Goal: Task Accomplishment & Management: Complete application form

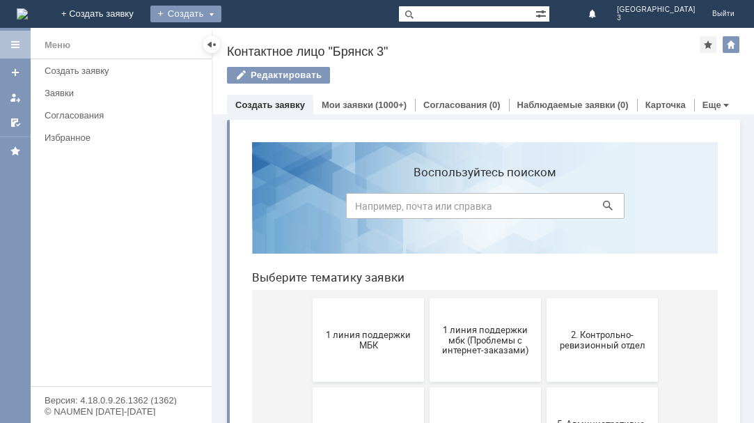
click at [221, 11] on div "Создать" at bounding box center [185, 14] width 71 height 17
click at [259, 37] on link "Заявка" at bounding box center [206, 41] width 106 height 17
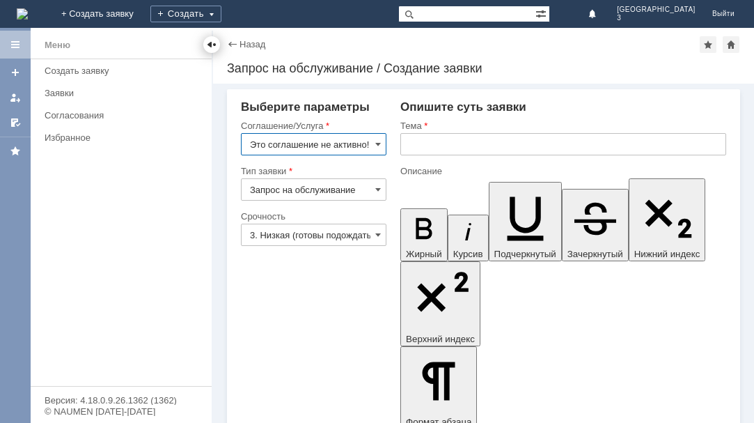
click at [209, 42] on div at bounding box center [211, 44] width 11 height 11
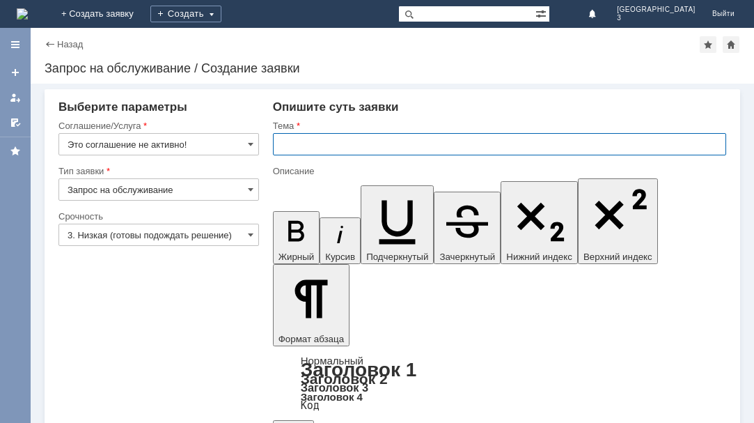
click at [278, 143] on input "text" at bounding box center [499, 144] width 453 height 22
drag, startPoint x: 281, startPoint y: 146, endPoint x: 444, endPoint y: 136, distance: 163.9
click at [444, 136] on input "мбк 3 Брянск. Отложенные чеки" at bounding box center [499, 144] width 453 height 22
type input "мбк 3 Брянск. Отложенные чеки"
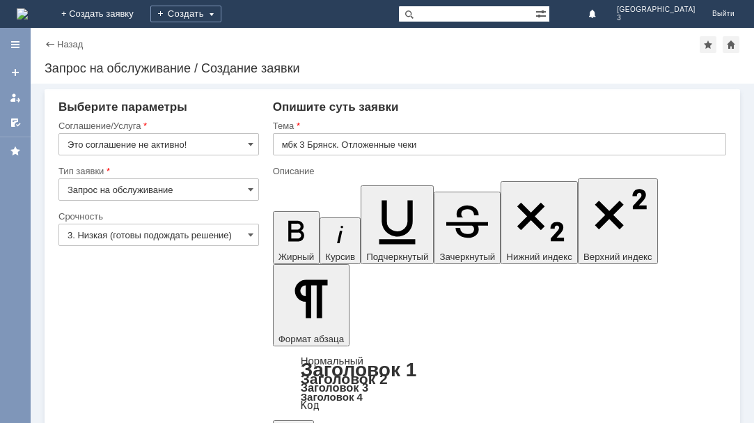
drag, startPoint x: 249, startPoint y: 143, endPoint x: 260, endPoint y: 155, distance: 16.3
click at [251, 142] on span at bounding box center [251, 144] width 6 height 11
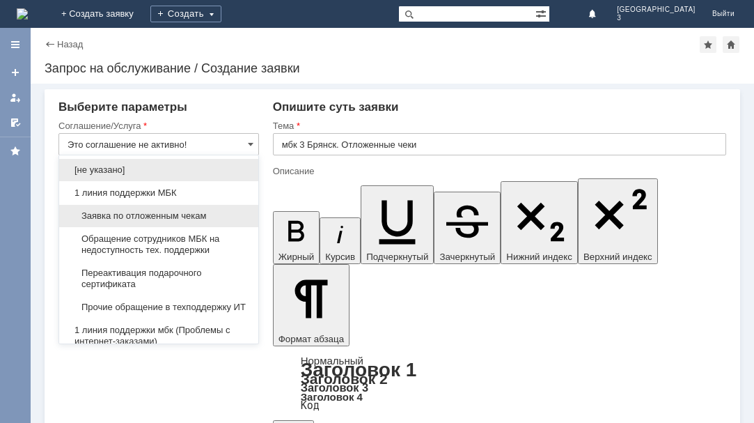
click at [174, 213] on span "Заявка по отложенным чекам" at bounding box center [159, 215] width 182 height 11
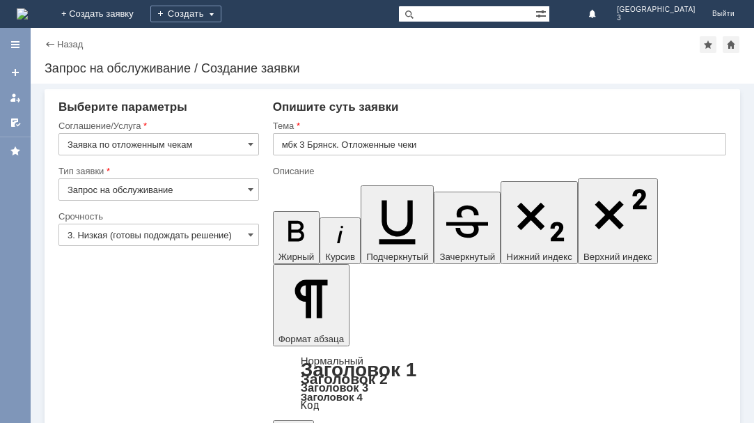
type input "Заявка по отложенным чекам"
click at [251, 236] on span at bounding box center [251, 234] width 6 height 11
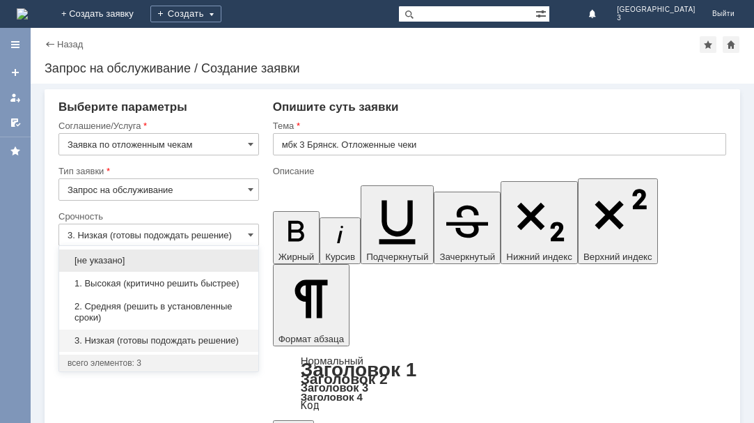
click at [188, 300] on div "2. Средняя (решить в установленные сроки)" at bounding box center [158, 311] width 199 height 33
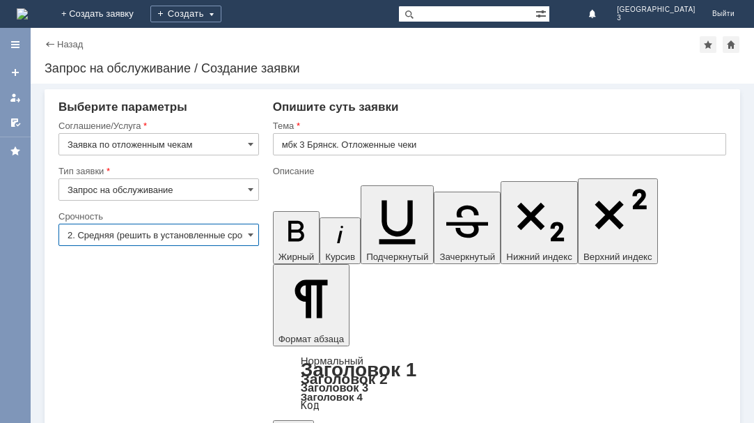
type input "2. Средняя (решить в установленные сроки)"
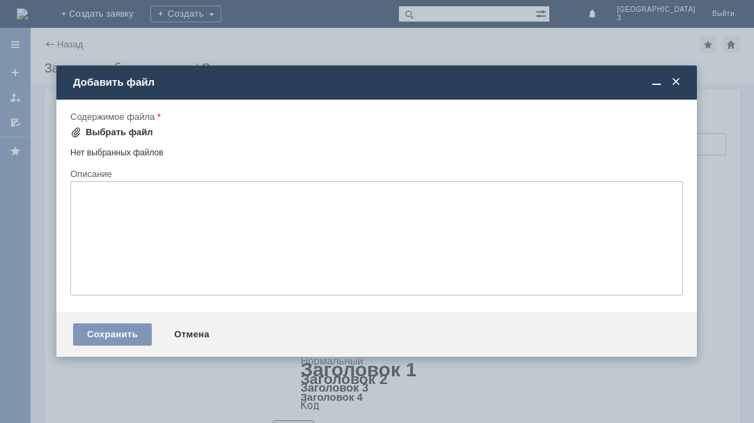
click at [91, 133] on div "Выбрать файл" at bounding box center [120, 132] width 68 height 11
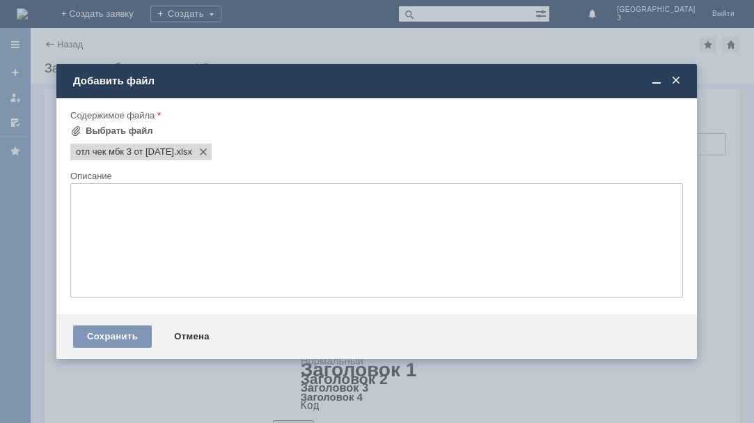
drag, startPoint x: 102, startPoint y: 335, endPoint x: 196, endPoint y: 283, distance: 107.5
click at [108, 333] on div "Сохранить" at bounding box center [112, 336] width 79 height 22
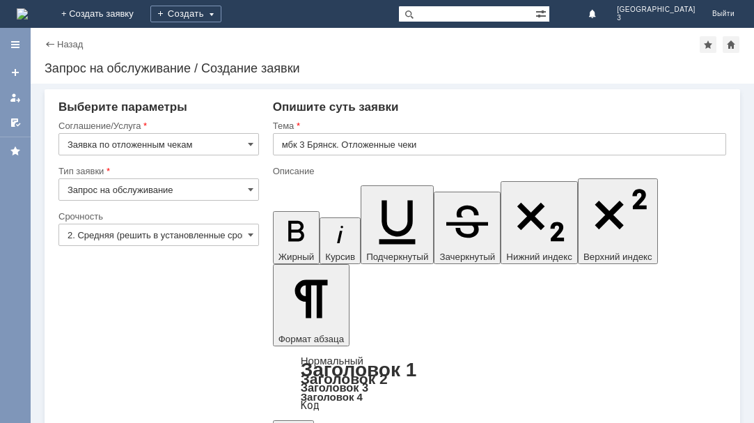
scroll to position [36, 0]
